Goal: Obtain resource: Download file/media

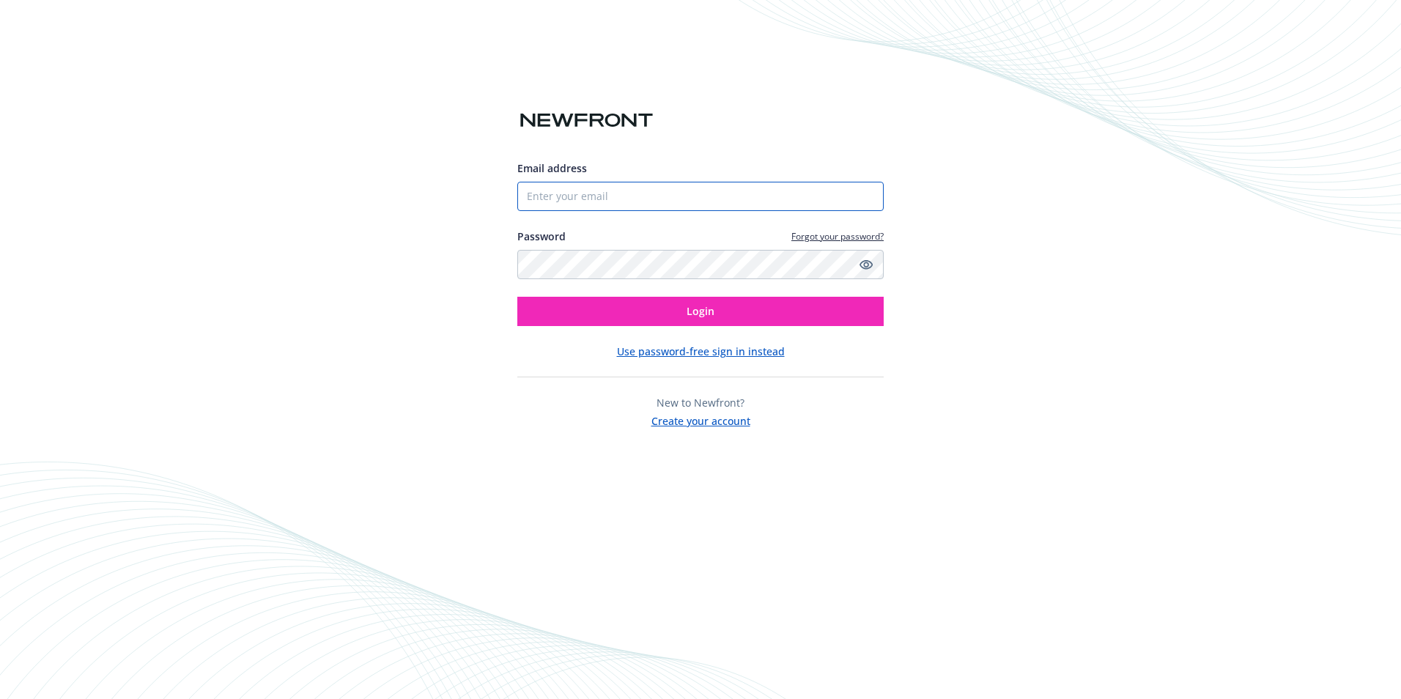
click at [597, 196] on input "Email address" at bounding box center [700, 196] width 366 height 29
type input "[PERSON_NAME][EMAIL_ADDRESS][PERSON_NAME][DOMAIN_NAME]"
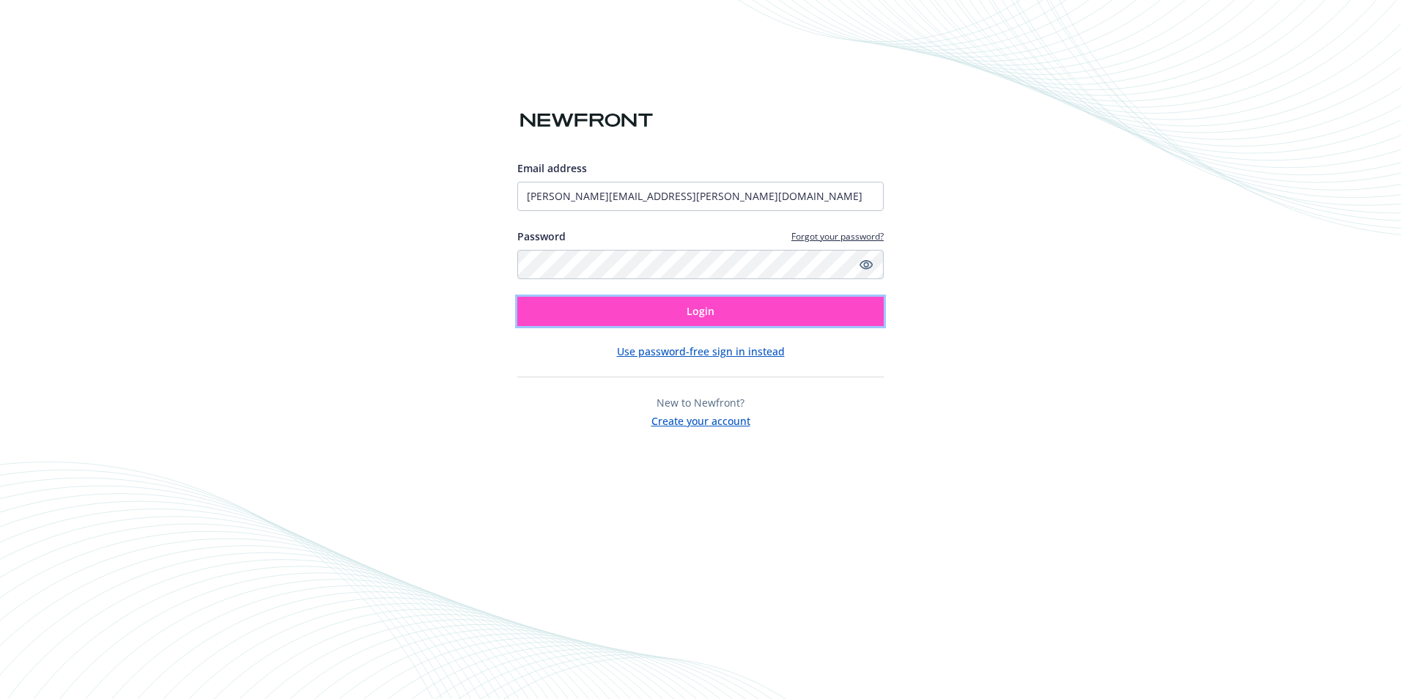
click at [623, 316] on button "Login" at bounding box center [700, 311] width 366 height 29
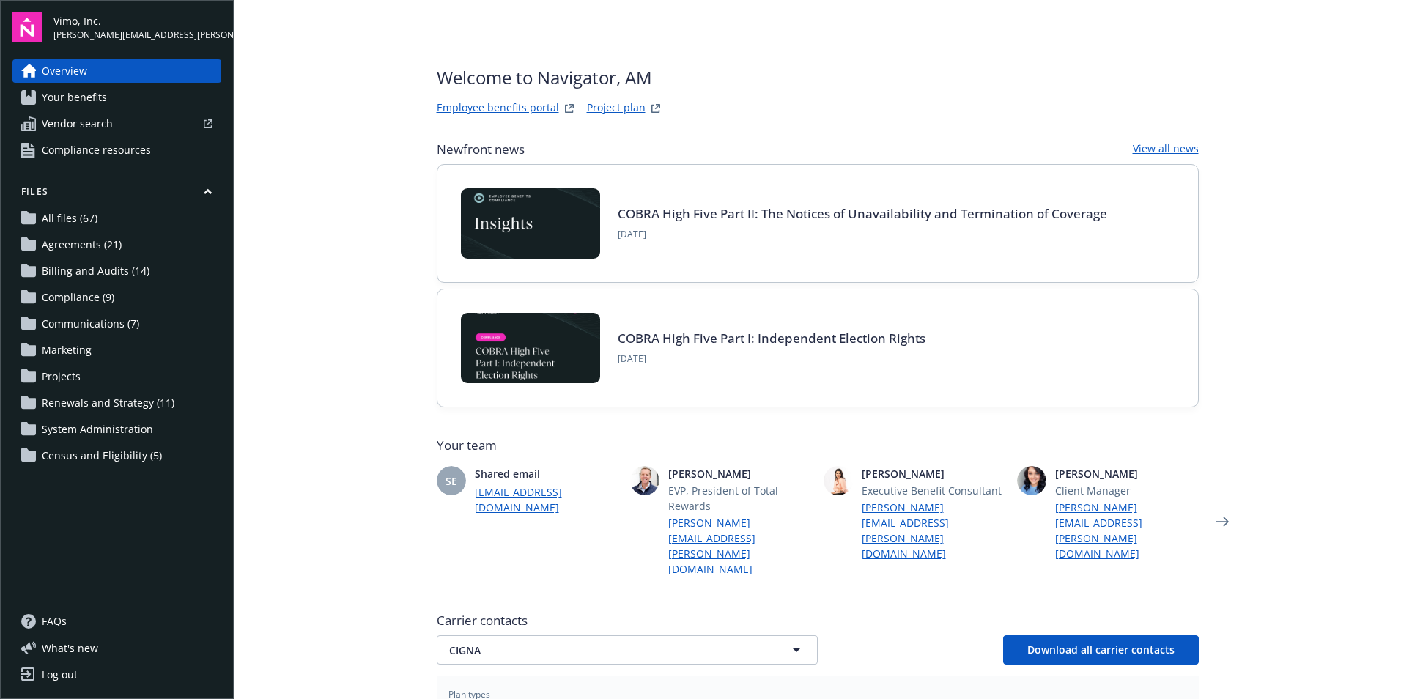
click at [83, 224] on span "All files (67)" at bounding box center [70, 218] width 56 height 23
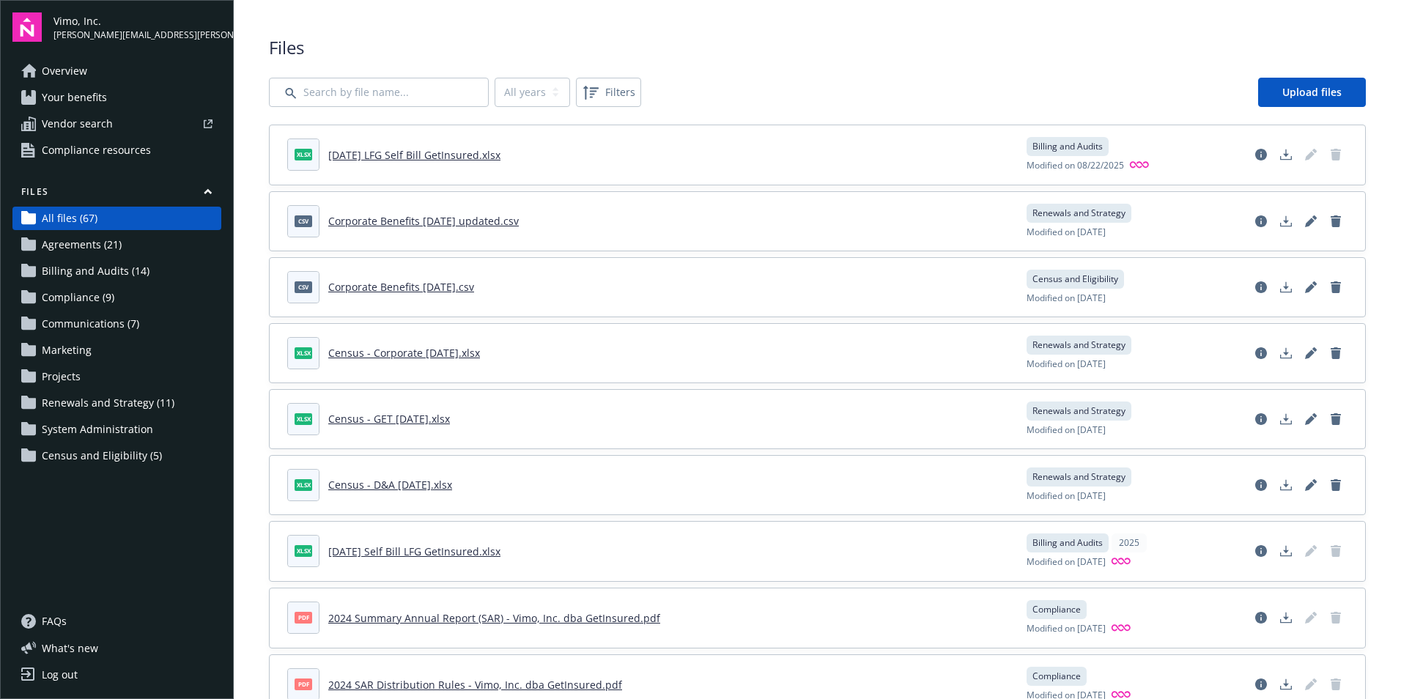
click at [357, 154] on link "[DATE] LFG Self Bill GetInsured.xlsx" at bounding box center [414, 155] width 172 height 14
